Goal: Task Accomplishment & Management: Manage account settings

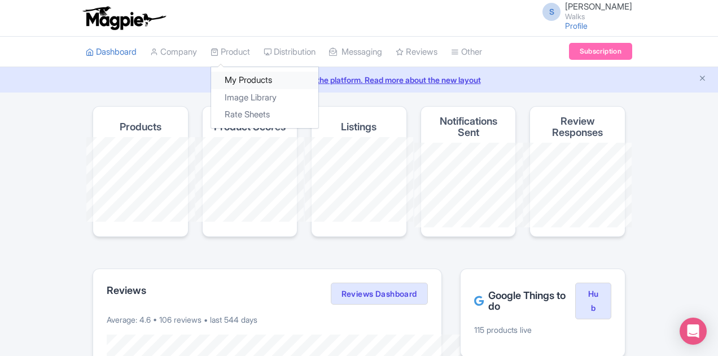
click at [211, 77] on link "My Products" at bounding box center [264, 80] width 107 height 17
click at [211, 76] on link "My Products" at bounding box center [264, 80] width 107 height 17
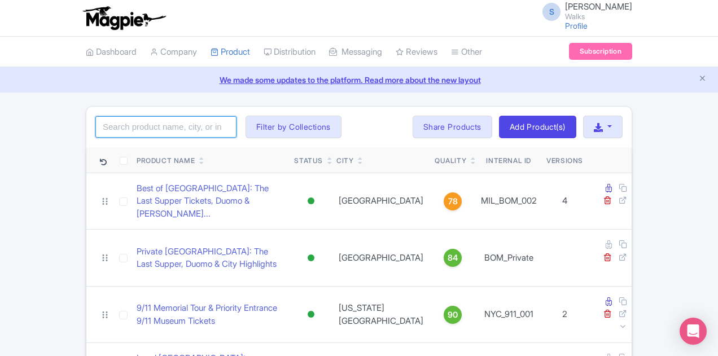
click at [141, 127] on input "search" at bounding box center [165, 126] width 141 height 21
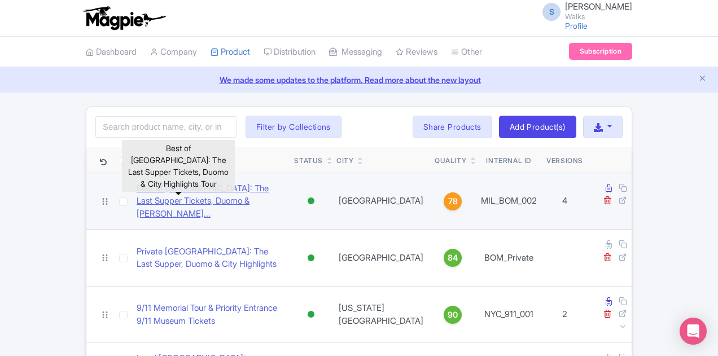
click at [194, 189] on link "Best of Milan: The Last Supper Tickets, Duomo & City High..." at bounding box center [211, 201] width 148 height 38
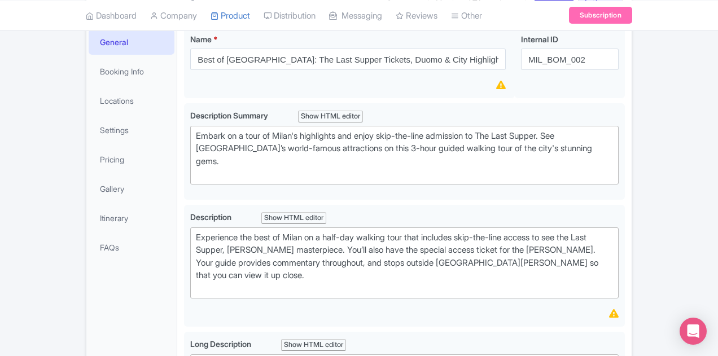
scroll to position [74, 0]
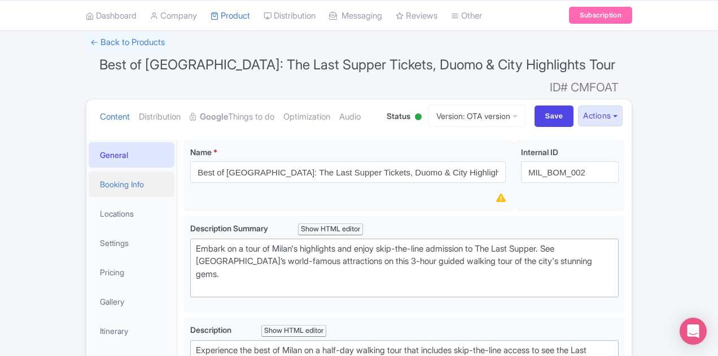
click at [89, 172] on link "Booking Info" at bounding box center [132, 184] width 86 height 25
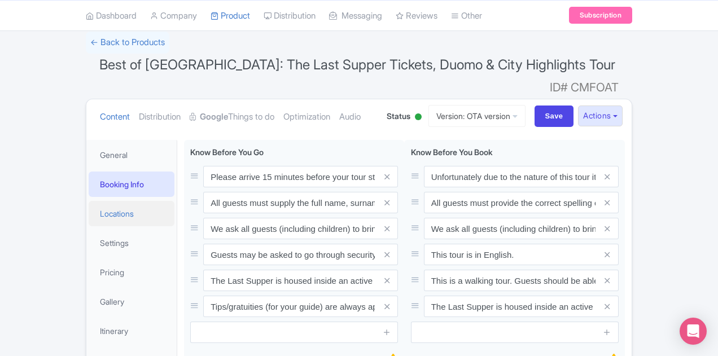
click at [89, 201] on link "Locations" at bounding box center [132, 213] width 86 height 25
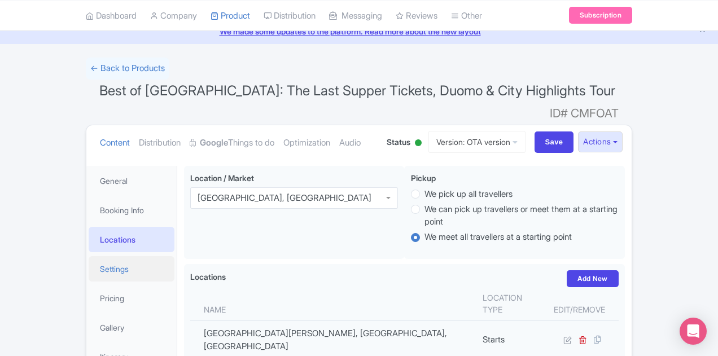
scroll to position [113, 0]
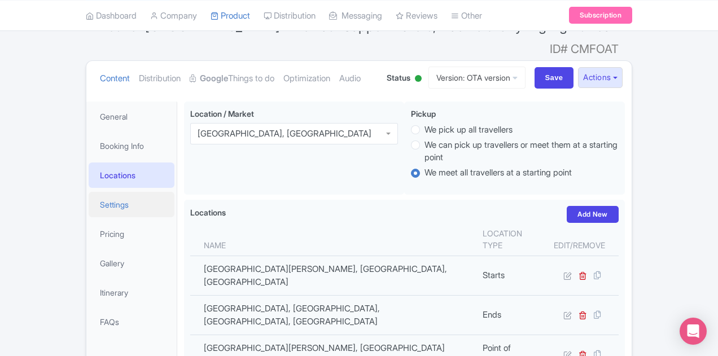
click at [89, 192] on link "Settings" at bounding box center [132, 204] width 86 height 25
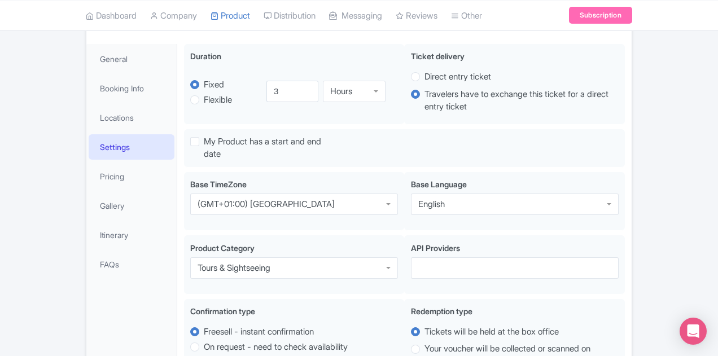
scroll to position [169, 0]
